Goal: Transaction & Acquisition: Purchase product/service

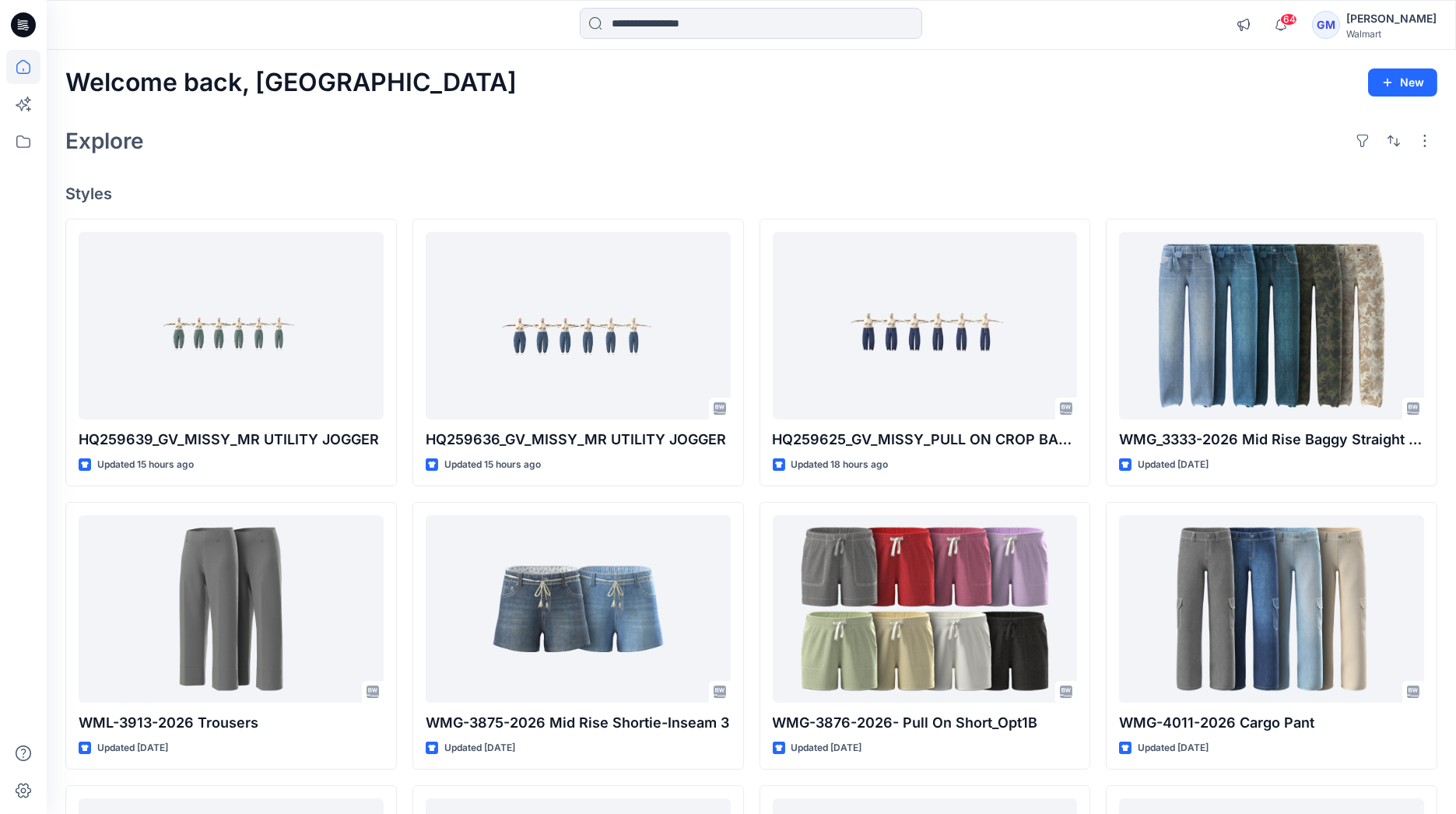
click at [733, 17] on input at bounding box center [750, 22] width 342 height 31
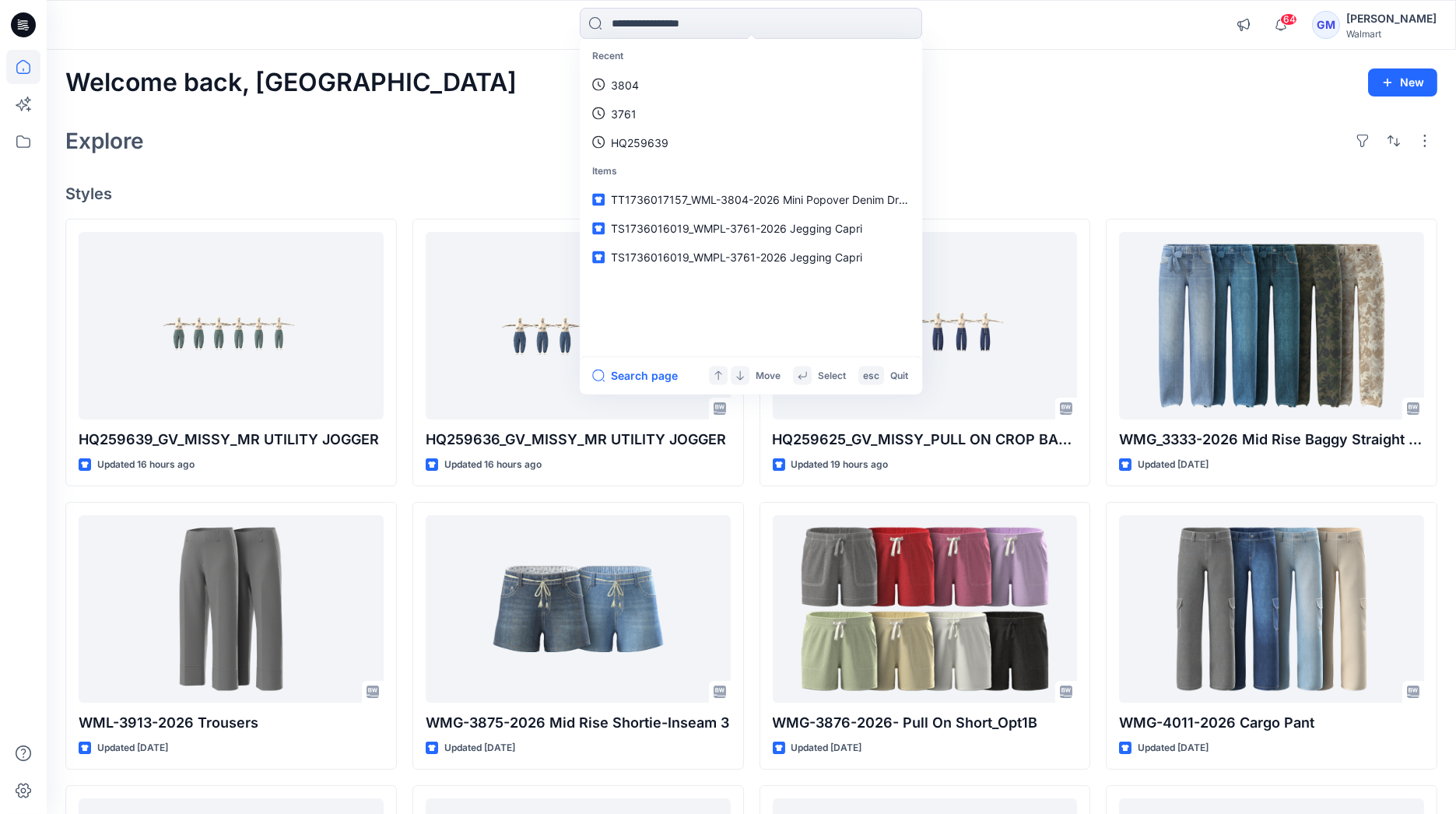
click at [421, 27] on div "Recent 3804 3761 HQ259639 Items TT1736017157_WML-3804-2026 Mini Popover Denim D…" at bounding box center [750, 24] width 704 height 34
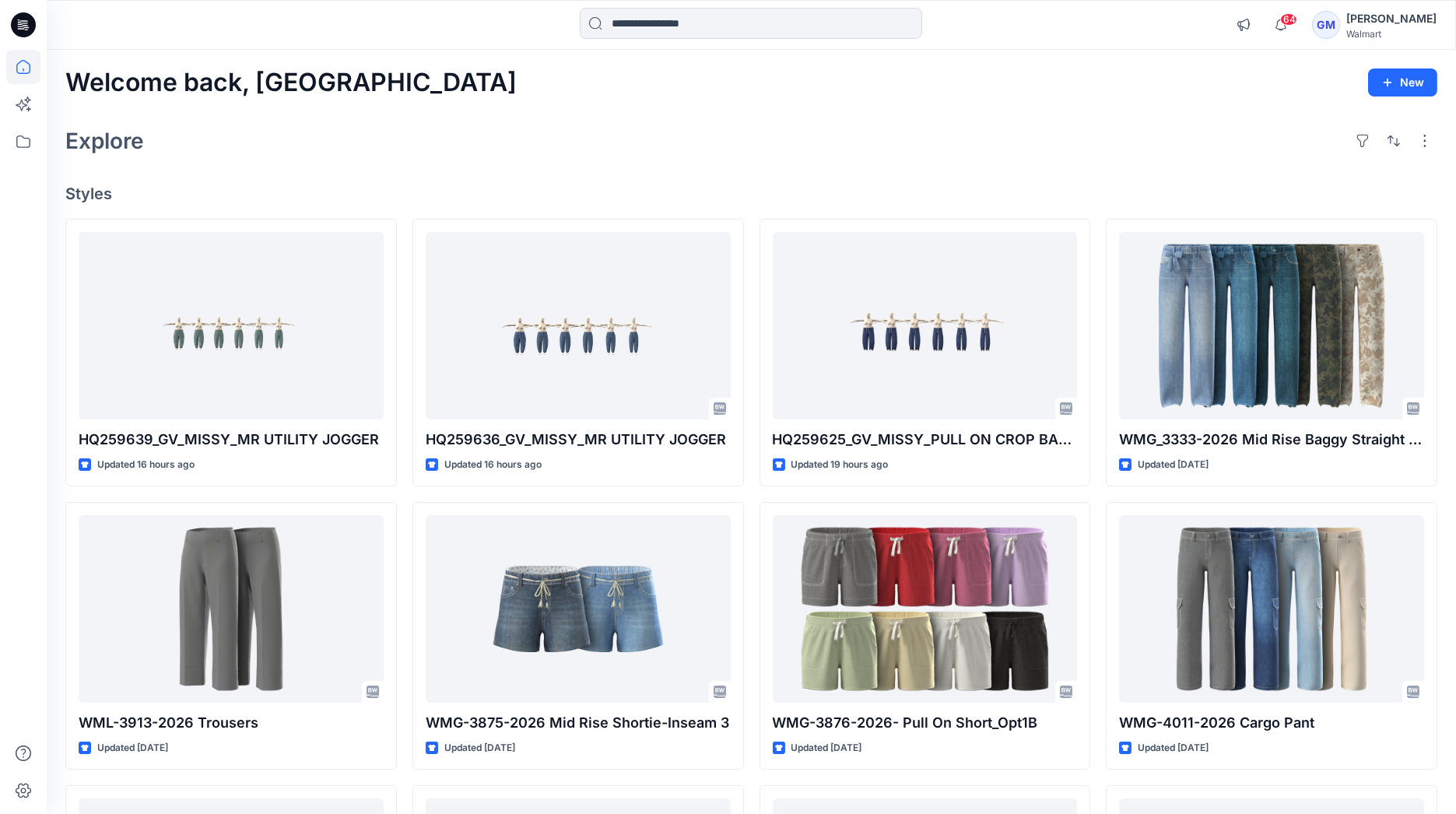
click at [945, 89] on div "Welcome back, Gayan New" at bounding box center [751, 82] width 1372 height 29
click at [760, 19] on input at bounding box center [750, 22] width 342 height 31
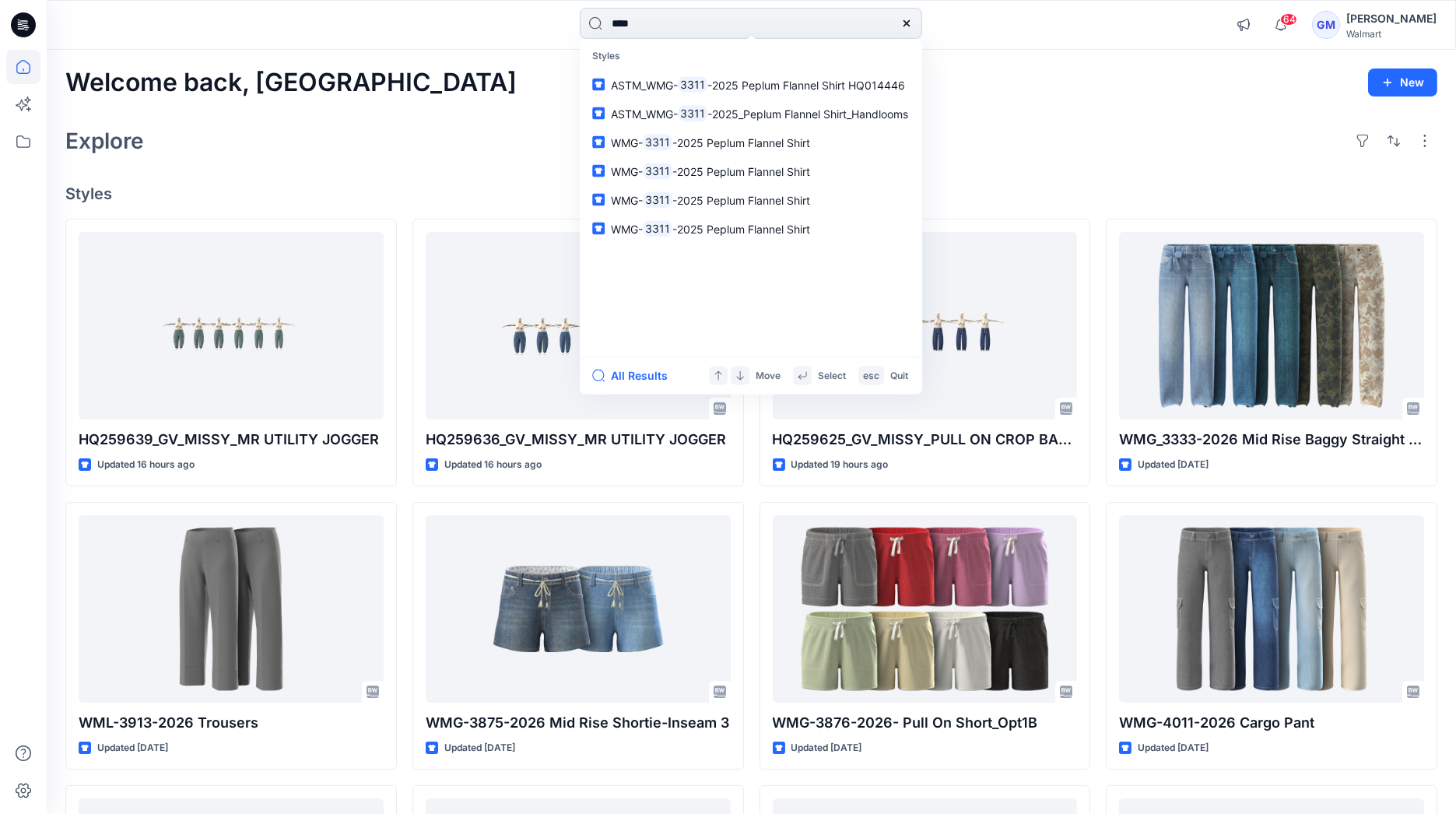
type input "****"
click at [634, 379] on button "All Results" at bounding box center [634, 376] width 86 height 18
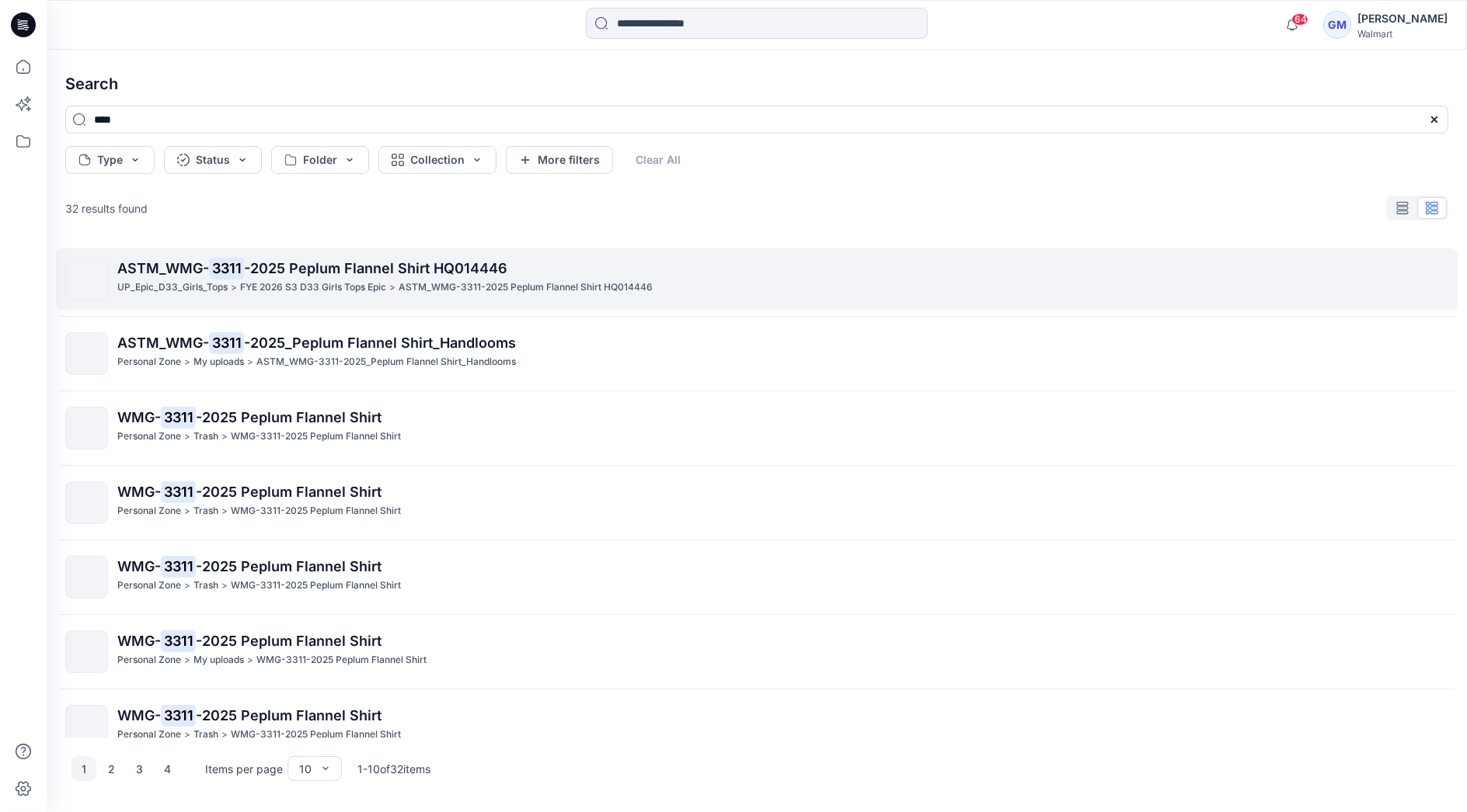
click at [314, 271] on span "-2025 Peplum Flannel Shirt HQ014446" at bounding box center [375, 269] width 263 height 17
